Goal: Task Accomplishment & Management: Manage account settings

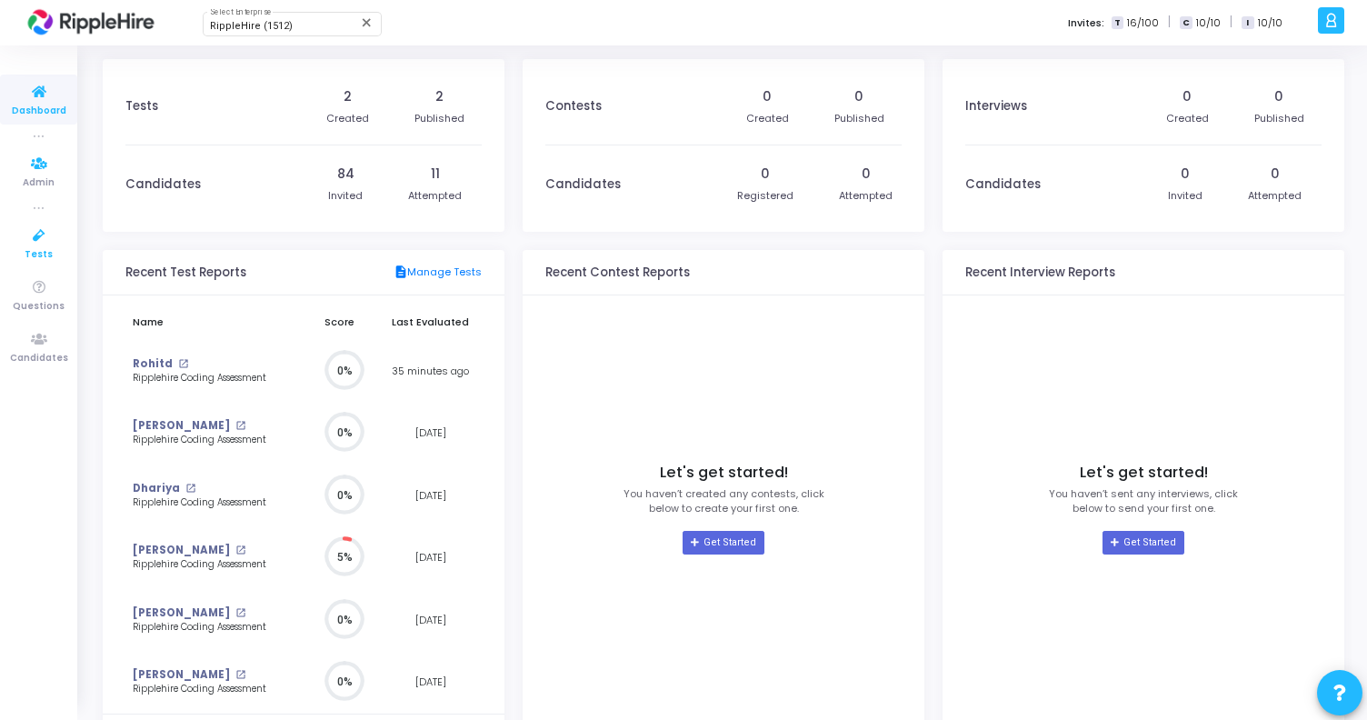
click at [41, 244] on icon at bounding box center [39, 235] width 38 height 23
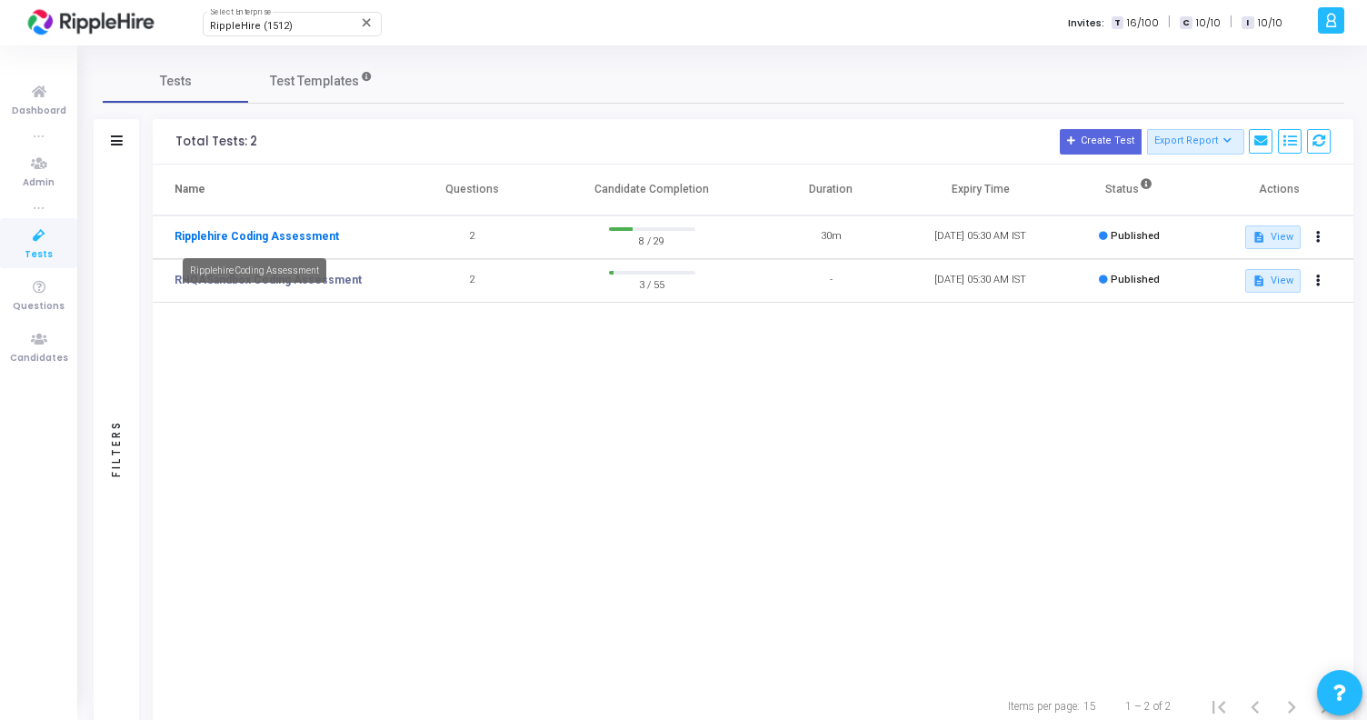
click at [298, 244] on link "Ripplehire Coding Assessment" at bounding box center [256, 236] width 164 height 16
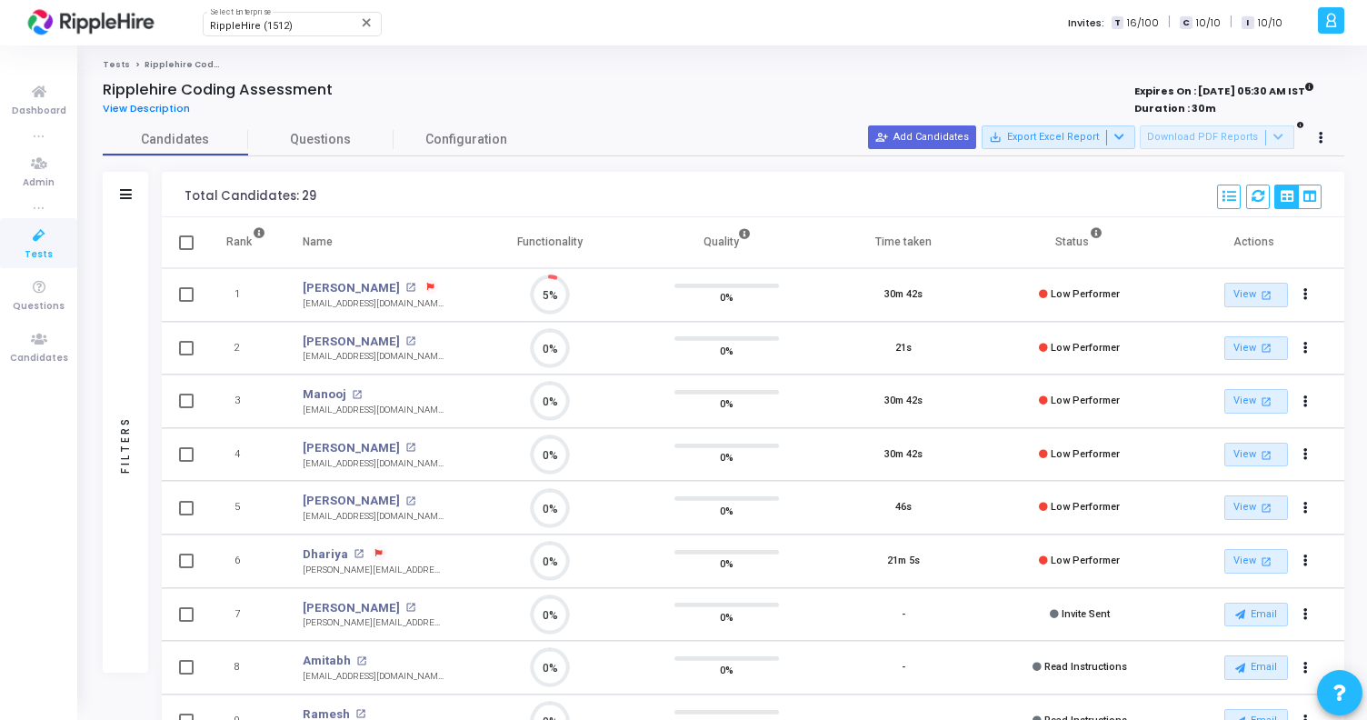
scroll to position [38, 46]
click at [347, 286] on link "[PERSON_NAME]" at bounding box center [351, 288] width 97 height 18
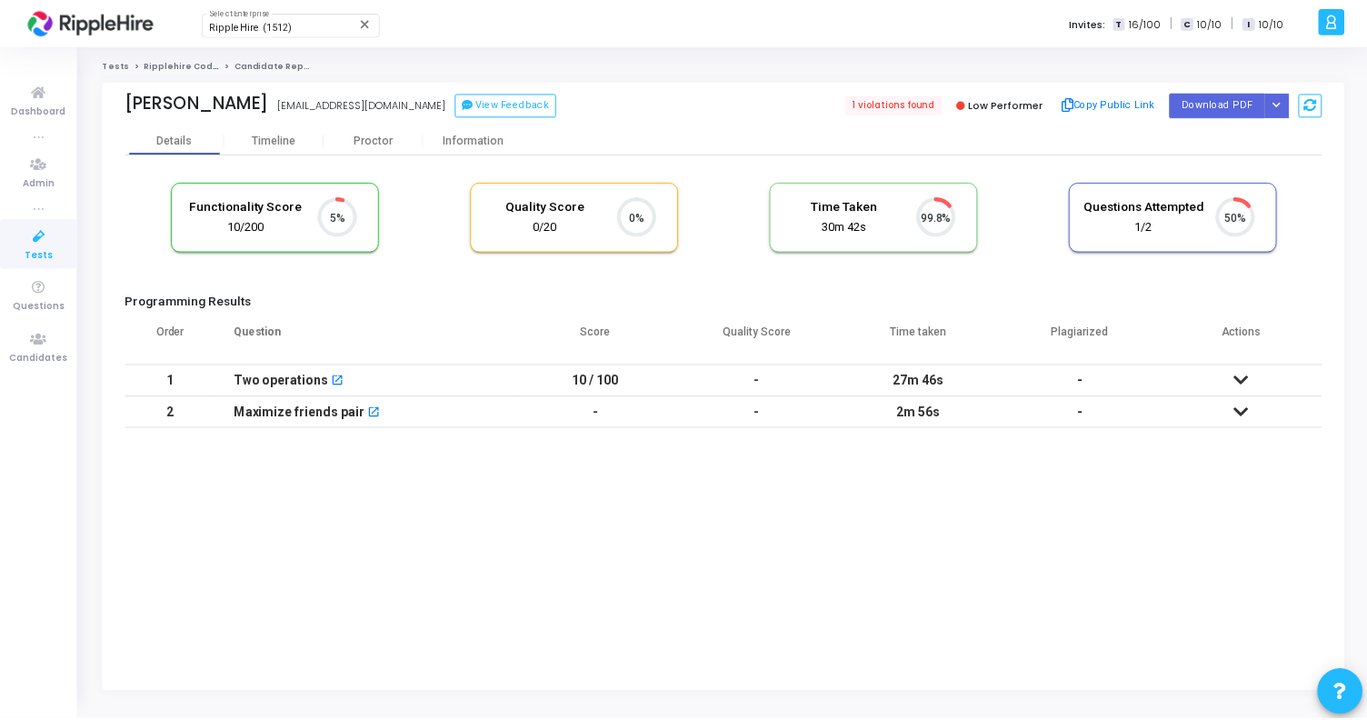
scroll to position [38, 46]
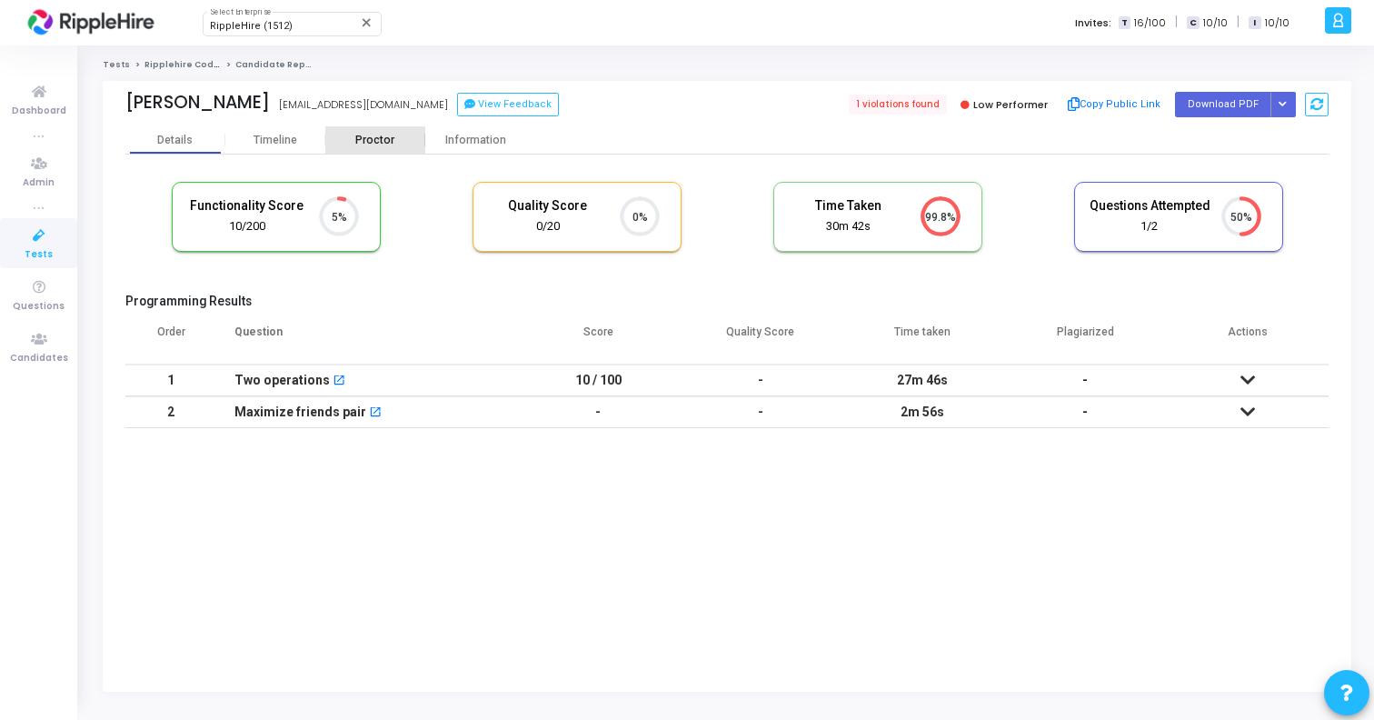
click at [383, 147] on div "Proctor" at bounding box center [375, 139] width 100 height 27
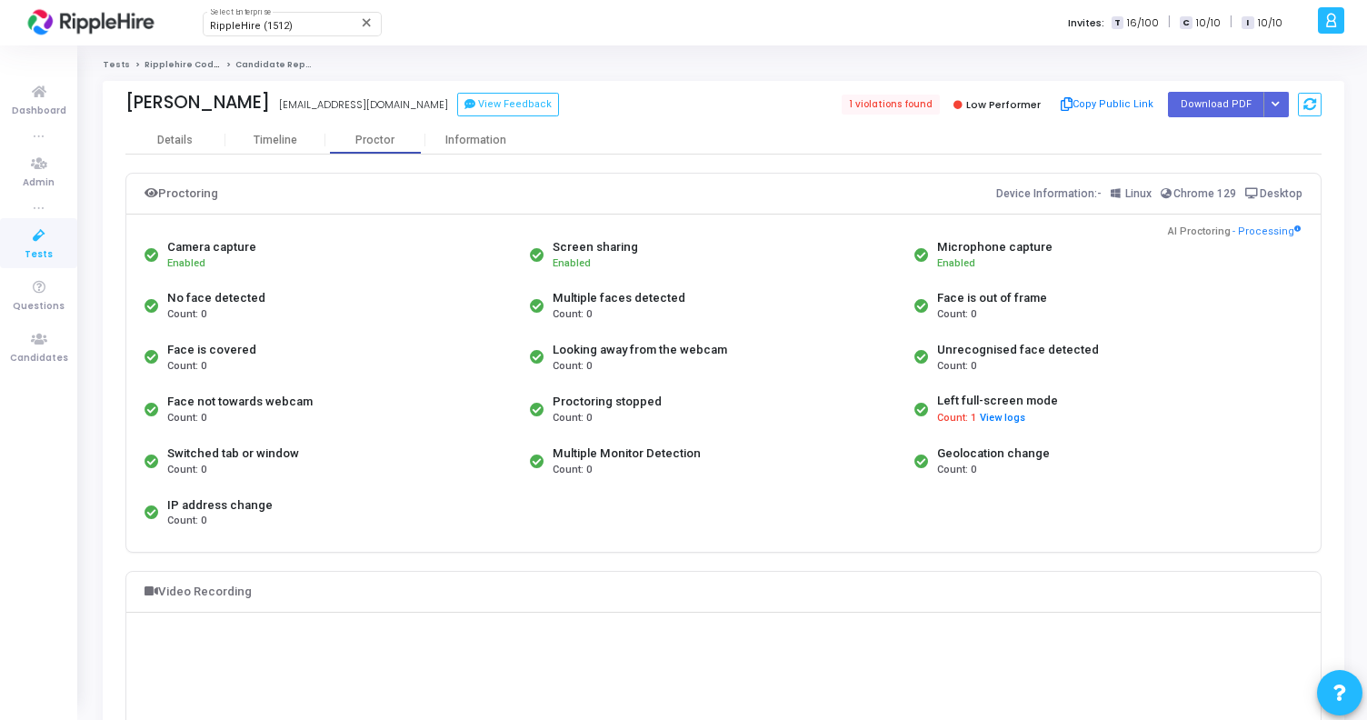
drag, startPoint x: 177, startPoint y: 296, endPoint x: 313, endPoint y: 299, distance: 135.4
click at [313, 299] on div "No face detected Count: 0" at bounding box center [332, 305] width 385 height 51
click at [308, 299] on div "No face detected Count: 0" at bounding box center [332, 305] width 385 height 51
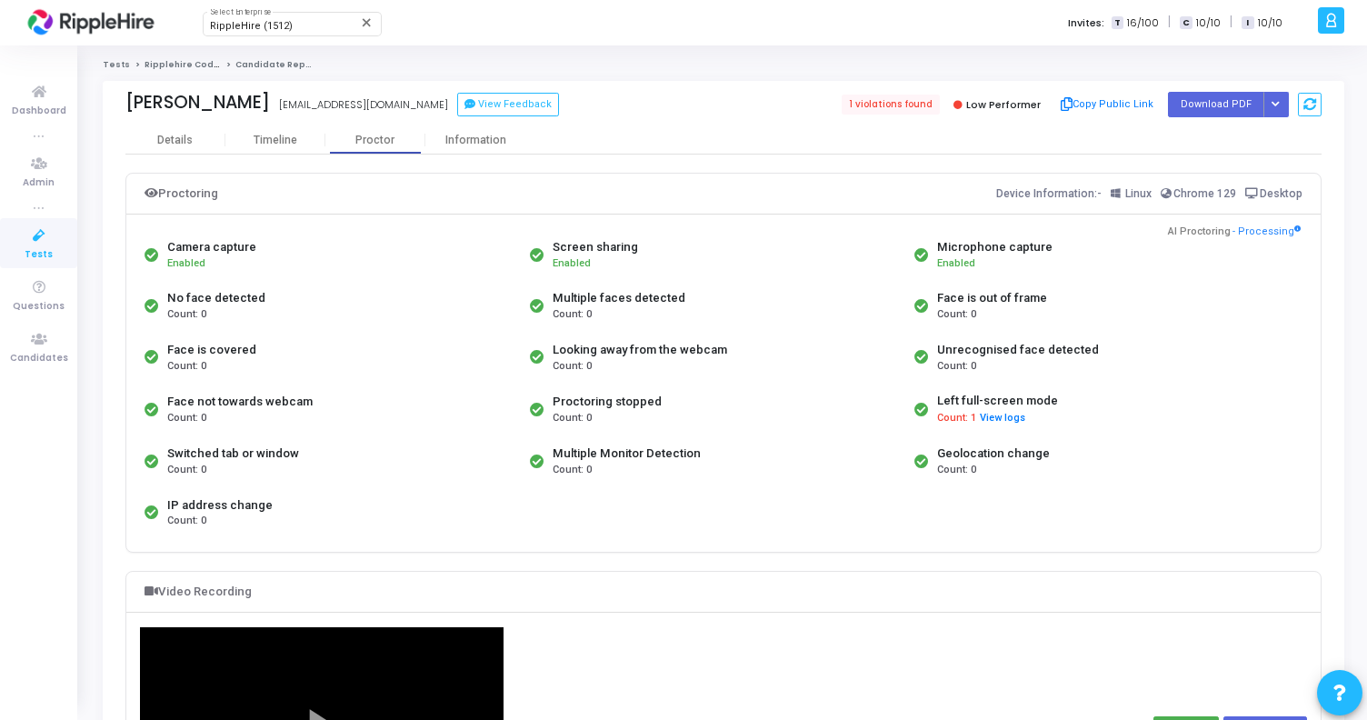
drag, startPoint x: 167, startPoint y: 245, endPoint x: 388, endPoint y: 521, distance: 352.9
click at [388, 522] on div "Camera capture Enabled Screen sharing Enabled Microphone capture Enabled No fac…" at bounding box center [723, 383] width 1167 height 309
click at [490, 418] on div "Face not towards webcam Count: 0" at bounding box center [332, 409] width 385 height 53
drag, startPoint x: 163, startPoint y: 452, endPoint x: 388, endPoint y: 453, distance: 225.4
click at [388, 453] on div "Switched tab or window Count: 0" at bounding box center [332, 460] width 385 height 51
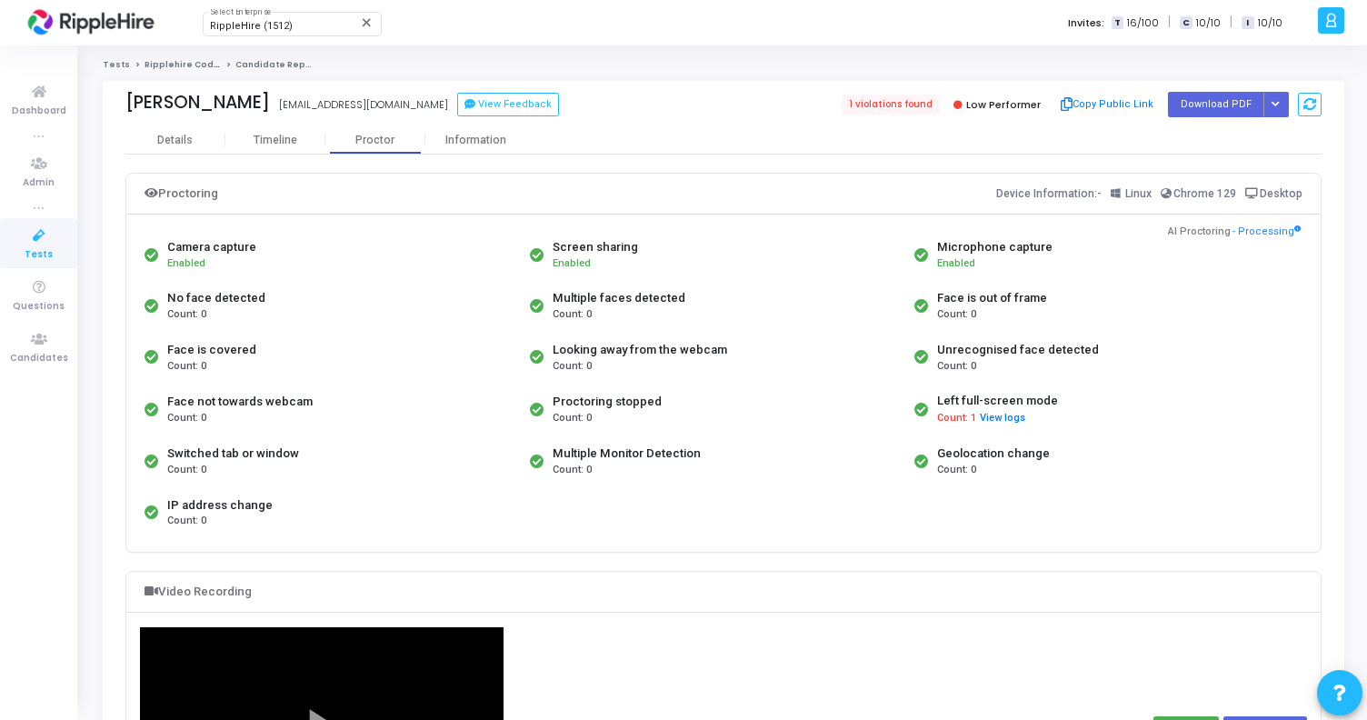
click at [334, 443] on div "Switched tab or window Count: 0" at bounding box center [332, 460] width 385 height 51
drag, startPoint x: 170, startPoint y: 453, endPoint x: 324, endPoint y: 453, distance: 154.5
click at [324, 453] on div "Switched tab or window Count: 0" at bounding box center [332, 460] width 385 height 51
drag, startPoint x: 169, startPoint y: 395, endPoint x: 375, endPoint y: 396, distance: 206.3
click at [376, 396] on div "Face not towards webcam Count: 0" at bounding box center [332, 409] width 385 height 53
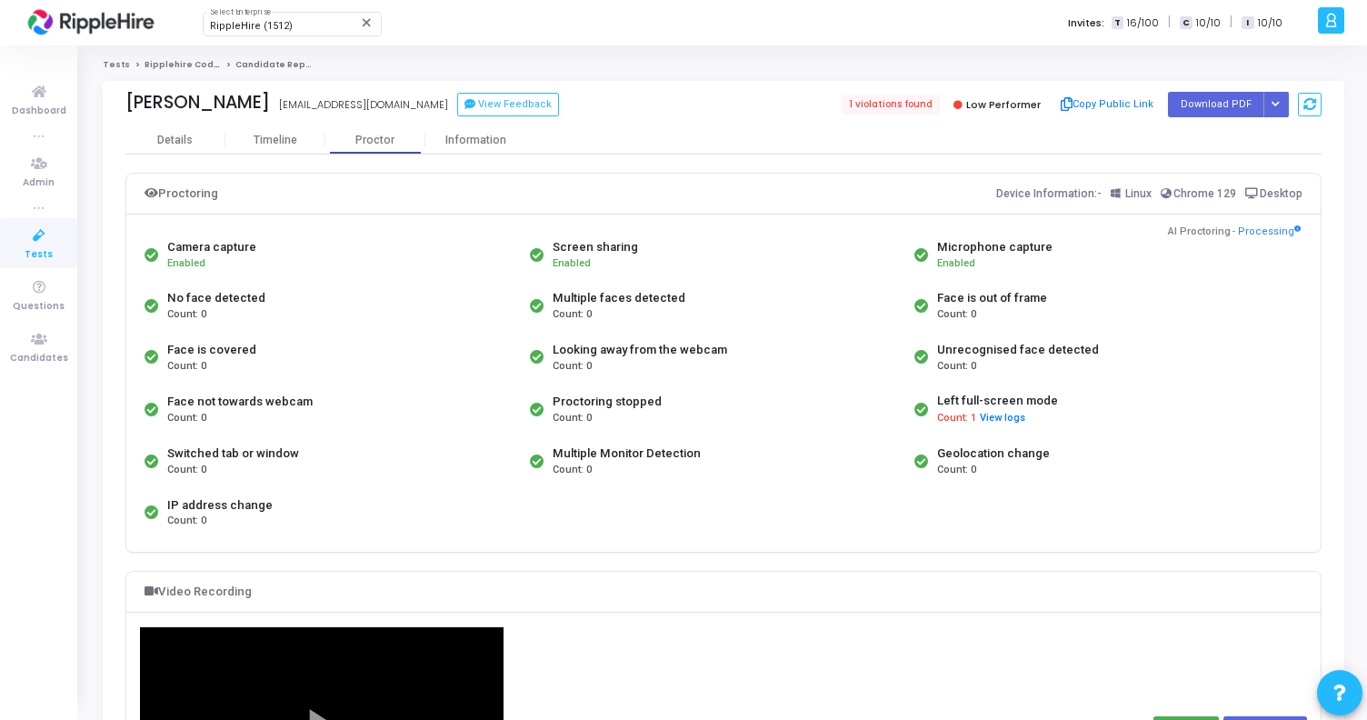
drag, startPoint x: 556, startPoint y: 348, endPoint x: 821, endPoint y: 349, distance: 264.4
click at [821, 349] on div "Looking away from the webcam Count: 0" at bounding box center [717, 357] width 385 height 51
click at [1113, 104] on button "Copy Public Link" at bounding box center [1106, 104] width 104 height 27
click at [28, 250] on span "Tests" at bounding box center [39, 254] width 28 height 15
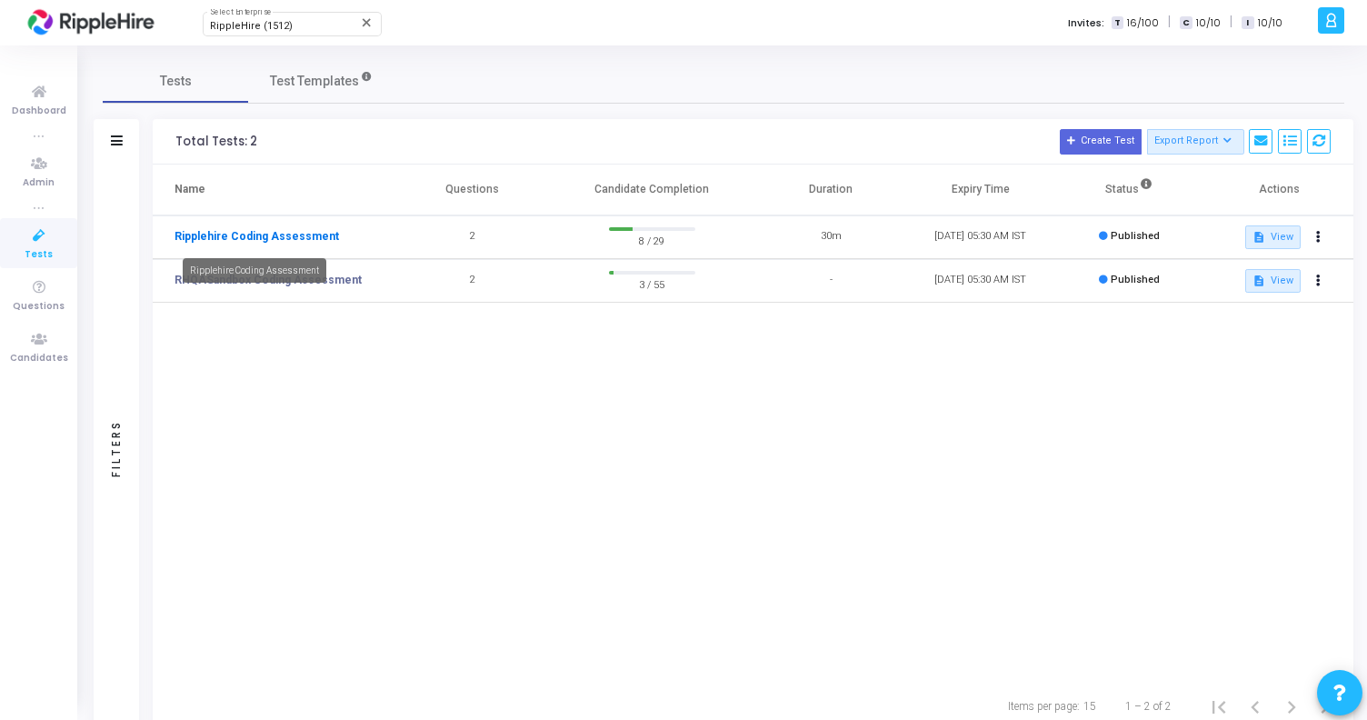
click at [268, 239] on link "Ripplehire Coding Assessment" at bounding box center [256, 236] width 164 height 16
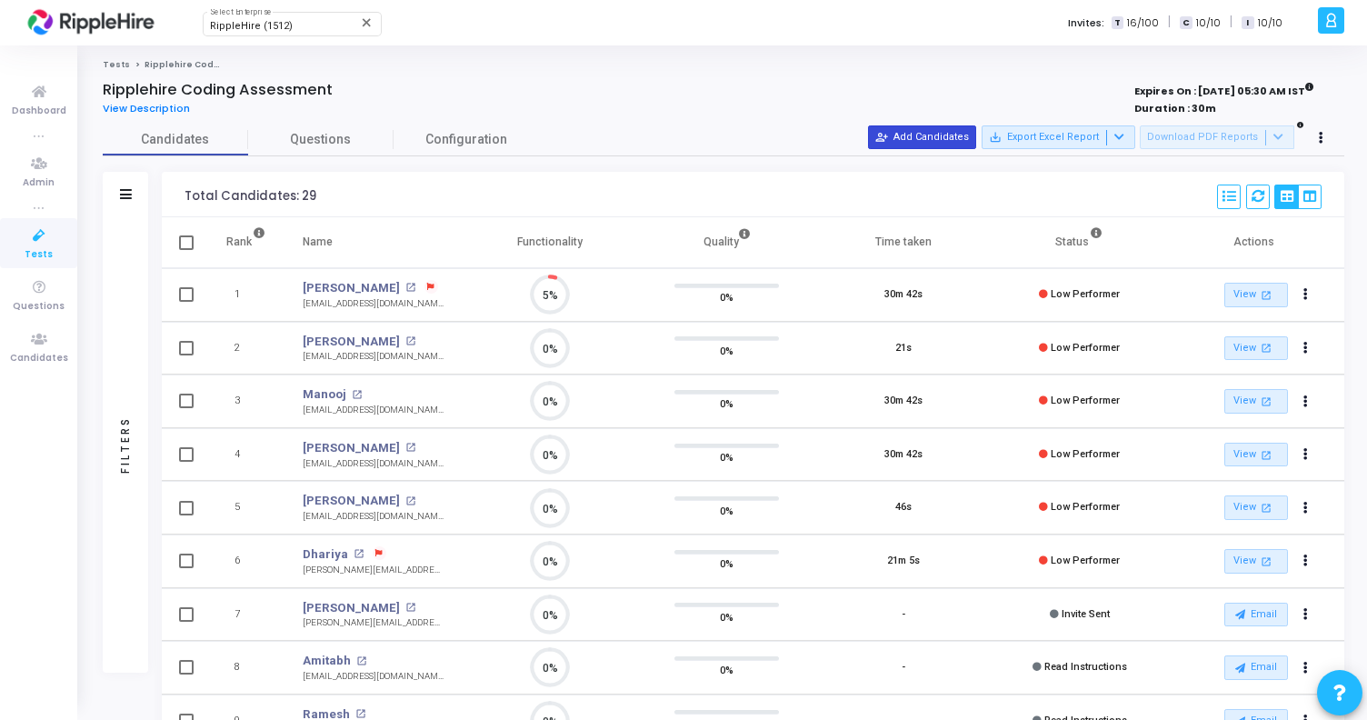
click at [974, 139] on button "person_add_alt Add Candidates" at bounding box center [922, 137] width 108 height 24
